Goal: Task Accomplishment & Management: Manage account settings

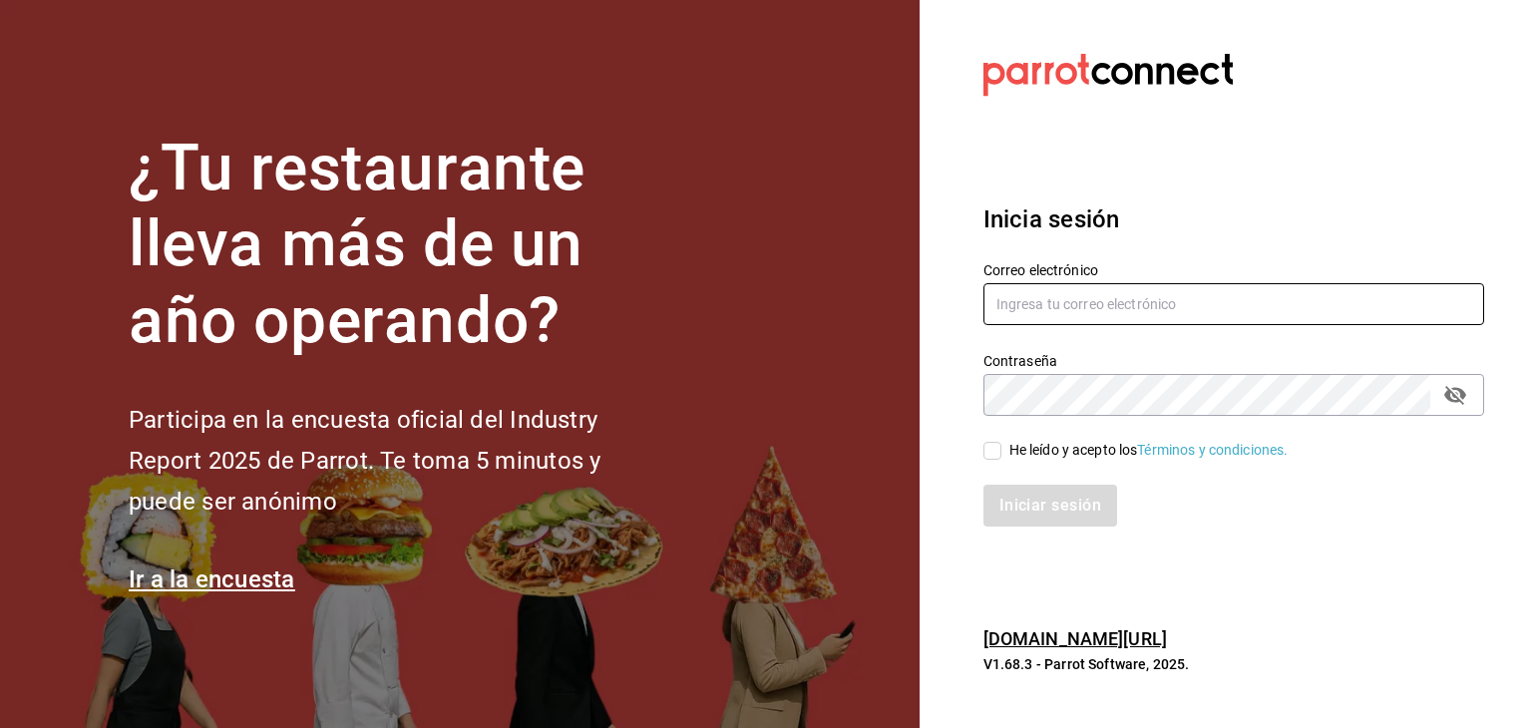
type input "[EMAIL_ADDRESS][DOMAIN_NAME]"
click at [994, 448] on input "He leído y acepto los Términos y condiciones." at bounding box center [992, 451] width 18 height 18
checkbox input "true"
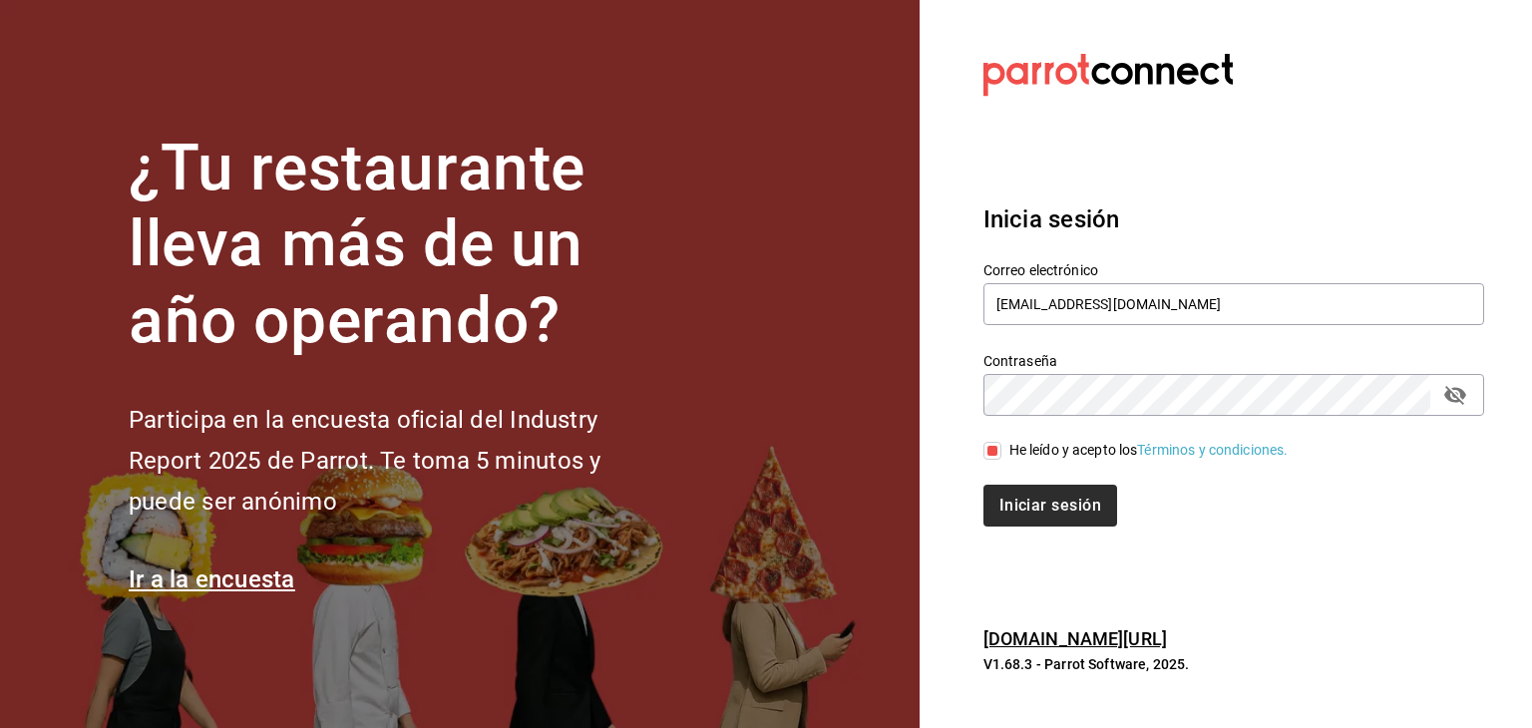
click at [1025, 483] on div "Iniciar sesión" at bounding box center [1221, 494] width 525 height 66
click at [1026, 492] on button "Iniciar sesión" at bounding box center [1051, 506] width 136 height 42
